Goal: Task Accomplishment & Management: Complete application form

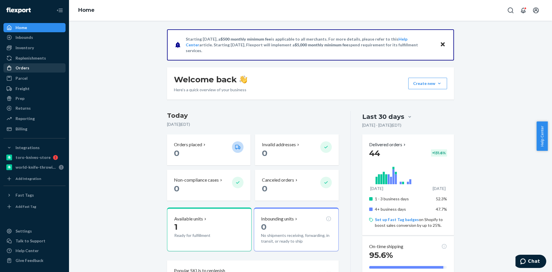
click at [43, 68] on div "Orders" at bounding box center [34, 68] width 61 height 8
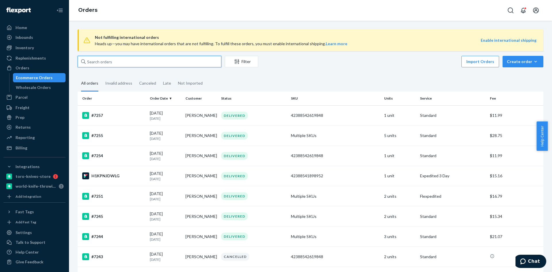
drag, startPoint x: 178, startPoint y: 64, endPoint x: 173, endPoint y: 60, distance: 6.6
click at [178, 64] on input "text" at bounding box center [150, 62] width 144 height 12
paste input "132912455"
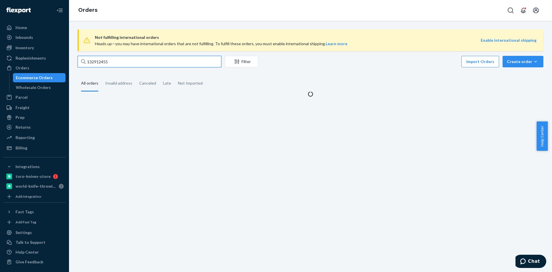
type input "132912455"
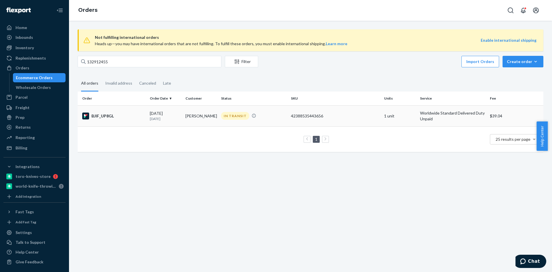
click at [125, 117] on div "BJIF_UP8GL" at bounding box center [113, 115] width 63 height 7
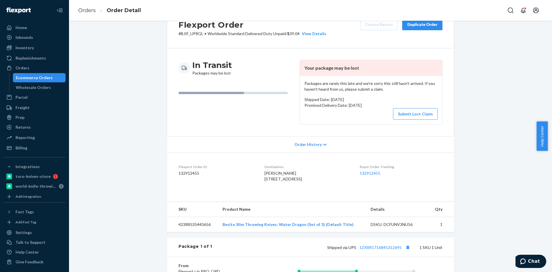
scroll to position [29, 0]
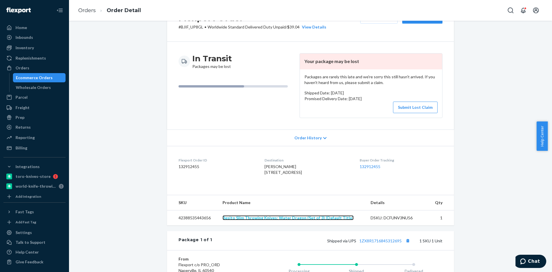
click at [281, 220] on link "Besito Slim Throwing Knives: Water Dragon (Set of 3) (Default Title)" at bounding box center [288, 217] width 131 height 5
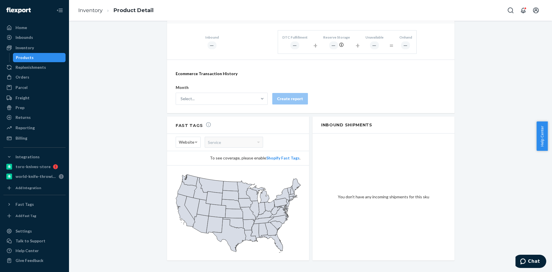
scroll to position [74, 0]
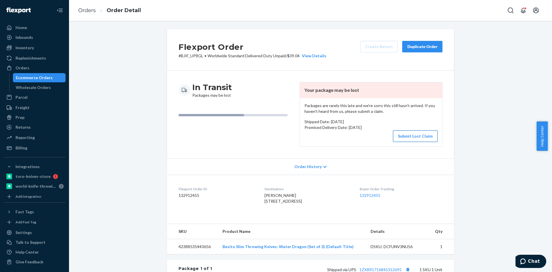
click at [416, 138] on button "Submit Lost Claim" at bounding box center [415, 136] width 45 height 12
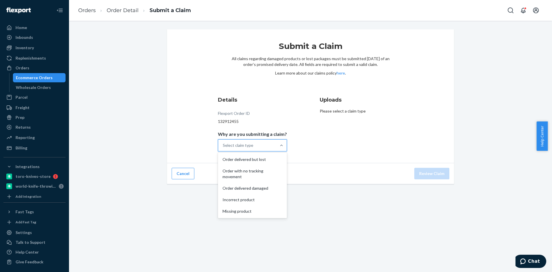
click at [263, 146] on div "Select claim type" at bounding box center [247, 146] width 58 height 12
click at [224, 146] on input "Why are you submitting a claim? option Order delivered but lost focused, 1 of 5…" at bounding box center [223, 145] width 1 height 6
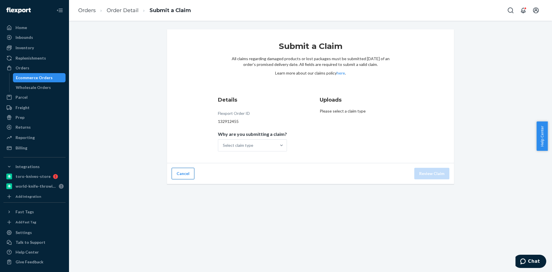
click at [185, 177] on button "Cancel" at bounding box center [183, 174] width 23 height 12
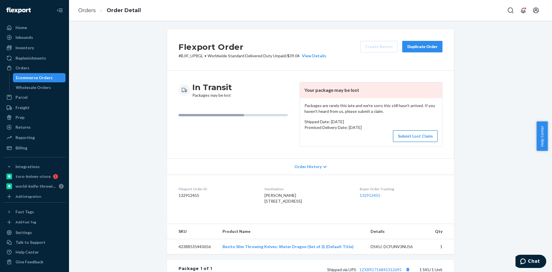
click at [415, 136] on button "Submit Lost Claim" at bounding box center [415, 136] width 45 height 12
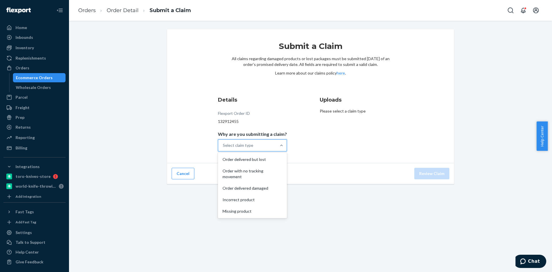
click at [264, 147] on div "Select claim type" at bounding box center [247, 146] width 58 height 12
click at [224, 147] on input "Why are you submitting a claim? option Order delivered but lost focused, 1 of 5…" at bounding box center [223, 145] width 1 height 6
click at [268, 170] on div "Order with no tracking movement" at bounding box center [252, 173] width 67 height 17
click at [224, 148] on input "Why are you submitting a claim? option Order with no tracking movement focused,…" at bounding box center [223, 145] width 1 height 6
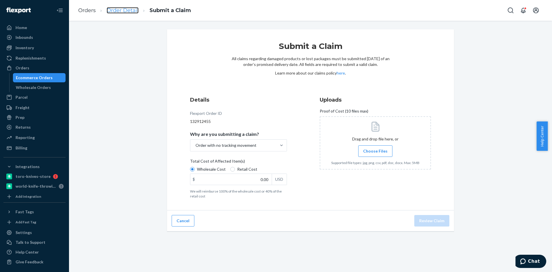
click at [129, 9] on link "Order Detail" at bounding box center [123, 10] width 32 height 6
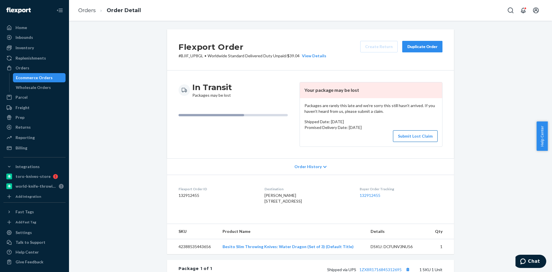
click at [415, 132] on button "Submit Lost Claim" at bounding box center [415, 136] width 45 height 12
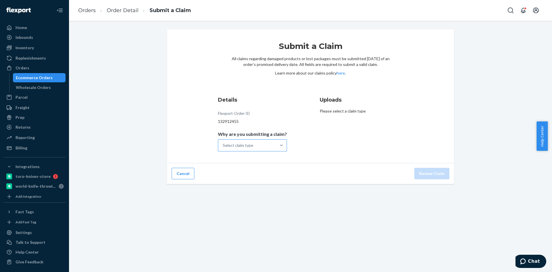
click at [261, 148] on div "Select claim type" at bounding box center [247, 146] width 58 height 12
click at [224, 148] on input "Why are you submitting a claim? Select claim type" at bounding box center [223, 145] width 1 height 6
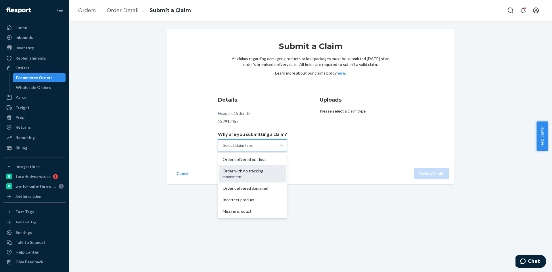
click at [248, 177] on div "Order with no tracking movement" at bounding box center [252, 173] width 67 height 17
click at [224, 148] on input "Why are you submitting a claim? option Order with no tracking movement focused,…" at bounding box center [223, 145] width 1 height 6
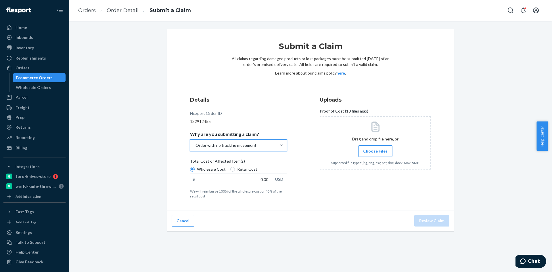
click at [237, 166] on span "Retail Cost" at bounding box center [247, 169] width 20 height 6
click at [235, 167] on input "Retail Cost" at bounding box center [232, 169] width 5 height 5
radio input "true"
radio input "false"
click at [216, 179] on input "0.00" at bounding box center [230, 179] width 81 height 11
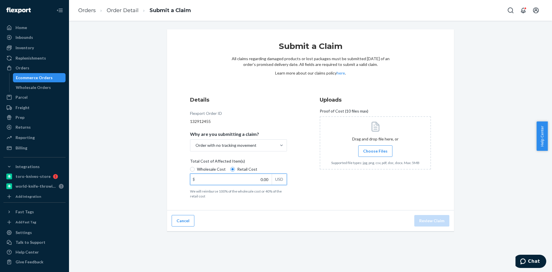
paste input "185.49"
type input "185.49"
click at [373, 155] on label "Choose Files" at bounding box center [375, 151] width 34 height 12
click at [375, 154] on input "Choose Files" at bounding box center [375, 151] width 0 height 6
click at [372, 150] on span "Choose Files" at bounding box center [375, 151] width 24 height 6
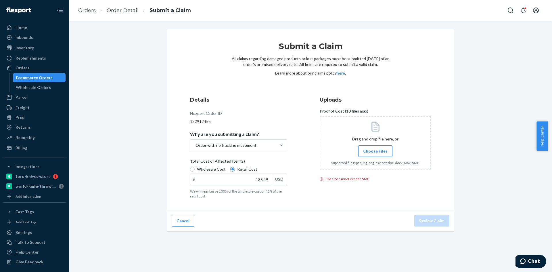
click at [375, 150] on input "Choose Files" at bounding box center [375, 151] width 0 height 6
click at [377, 152] on span "Choose Files" at bounding box center [375, 151] width 24 height 6
click at [376, 152] on input "Choose Files" at bounding box center [375, 151] width 0 height 6
click at [420, 220] on button "Review Claim" at bounding box center [432, 221] width 35 height 12
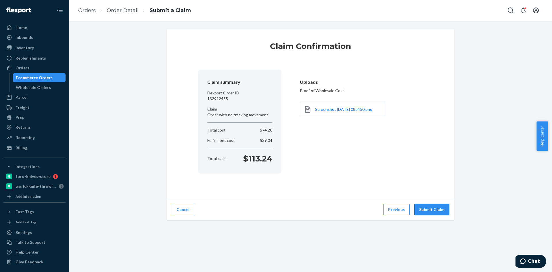
click at [428, 208] on button "Submit Claim" at bounding box center [432, 210] width 35 height 12
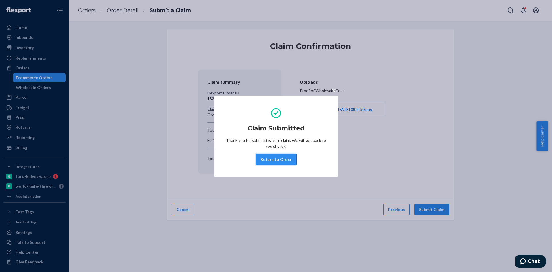
click at [267, 157] on button "Return to Order" at bounding box center [276, 160] width 41 height 12
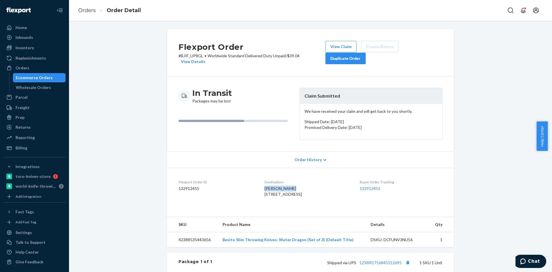
drag, startPoint x: 294, startPoint y: 182, endPoint x: 257, endPoint y: 183, distance: 37.1
click at [257, 183] on dl "Flexport Order ID 132912455 Destination ERIC LEFEBVRE 16 GRAND ST BRANTFORD, ON…" at bounding box center [310, 189] width 287 height 43
copy span "[PERSON_NAME]"
click at [28, 72] on link "Orders" at bounding box center [34, 67] width 62 height 9
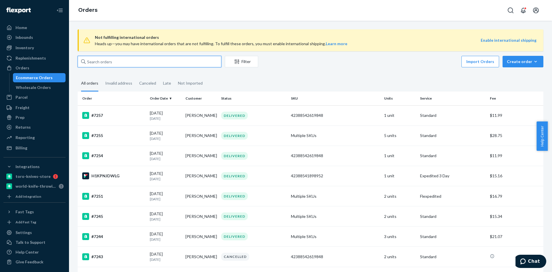
click at [115, 60] on input "text" at bounding box center [150, 62] width 144 height 12
paste input "[PERSON_NAME]"
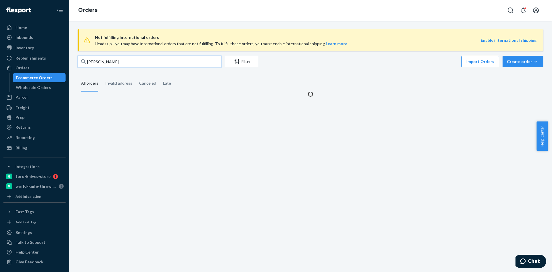
type input "[PERSON_NAME]"
